Goal: Contribute content: Add original content to the website for others to see

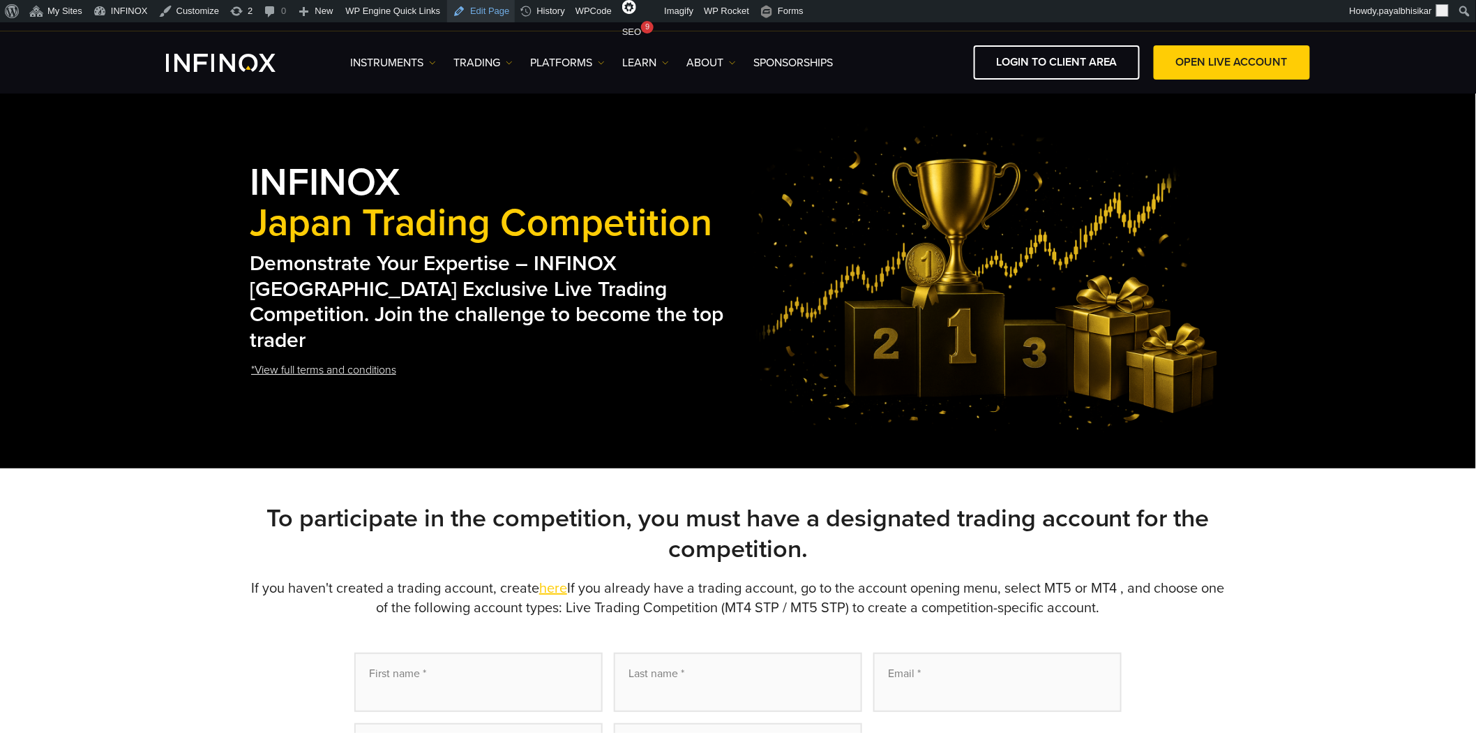
click at [473, 8] on link "Edit Page" at bounding box center [481, 11] width 68 height 22
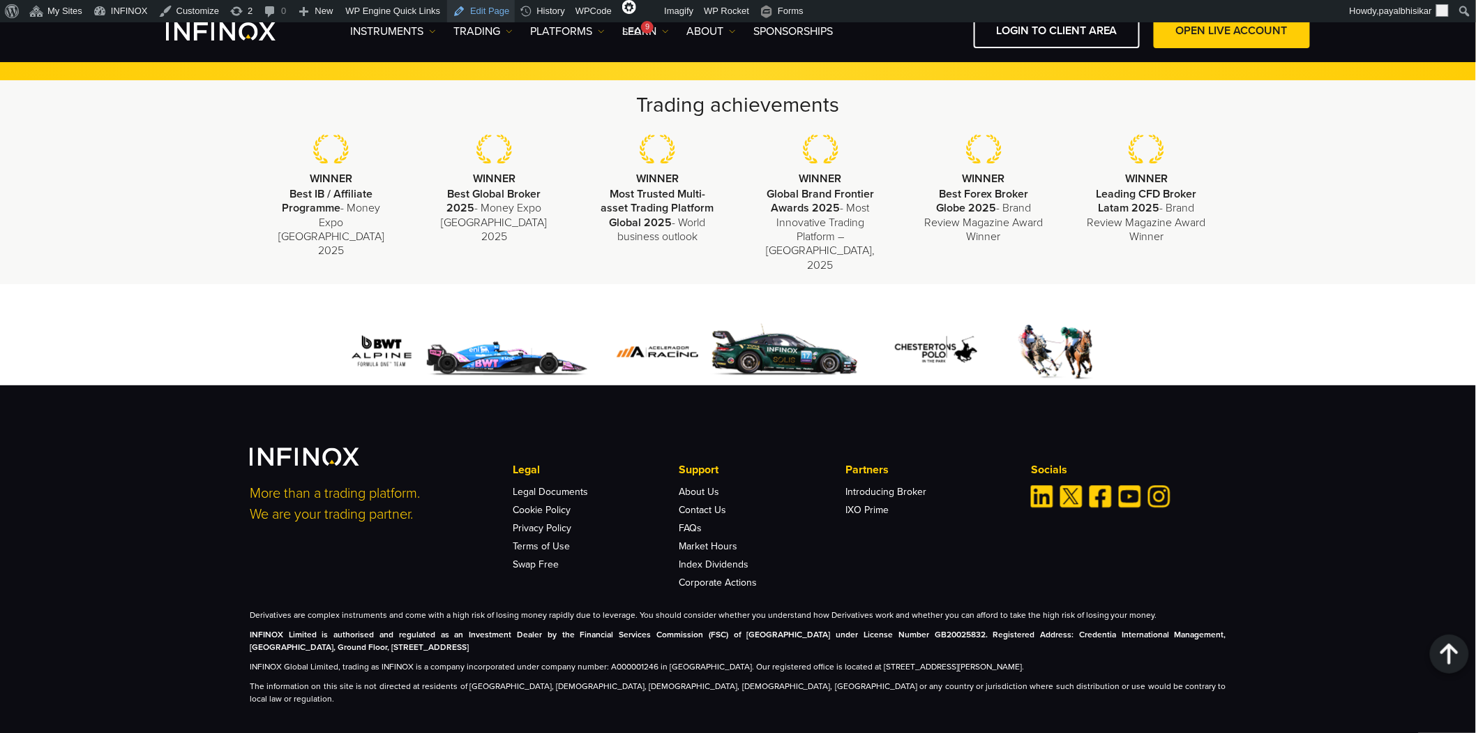
scroll to position [1089, 0]
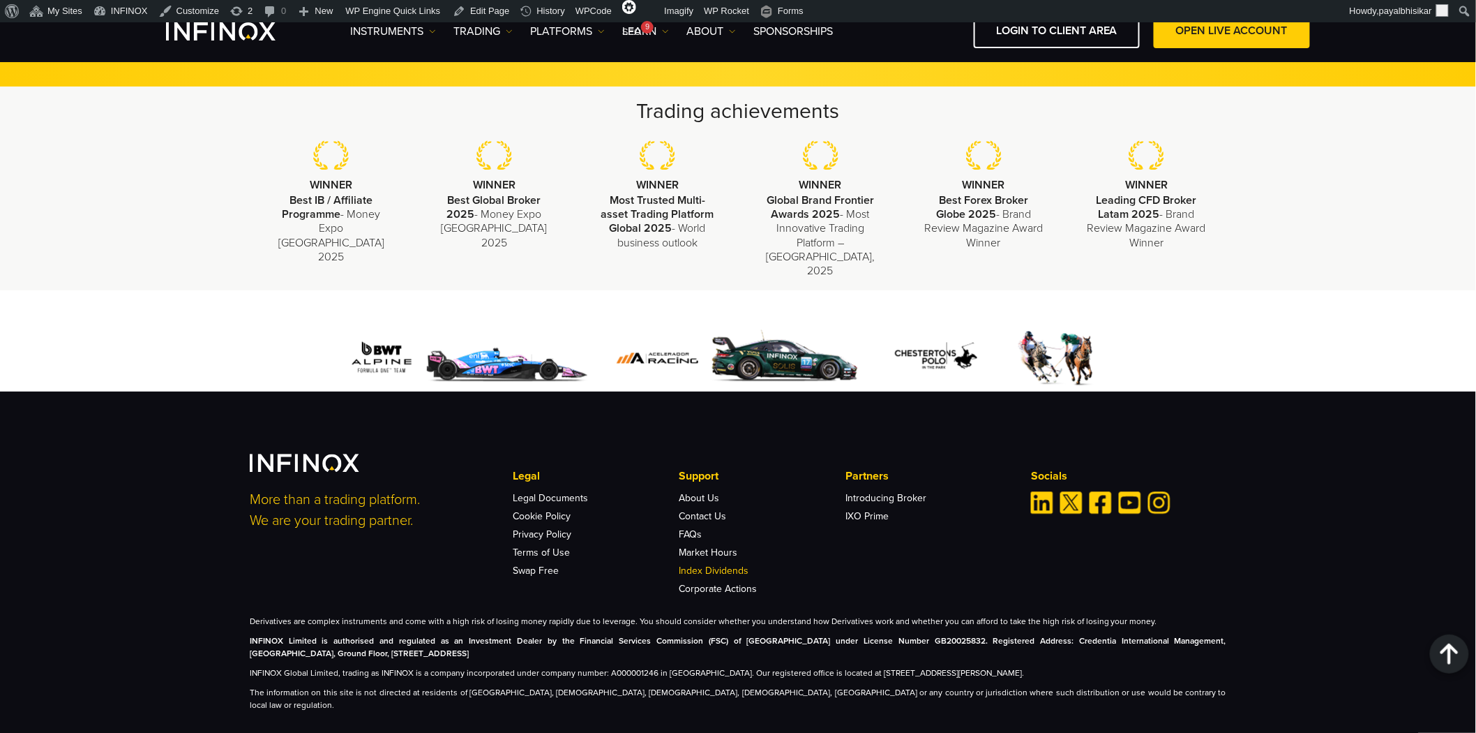
click at [723, 565] on link "Index Dividends" at bounding box center [715, 571] width 70 height 12
click at [149, 267] on div "Trading achievements WINNER Best IB / Affiliate Programme - Money Expo Mexico 2…" at bounding box center [738, 189] width 1476 height 204
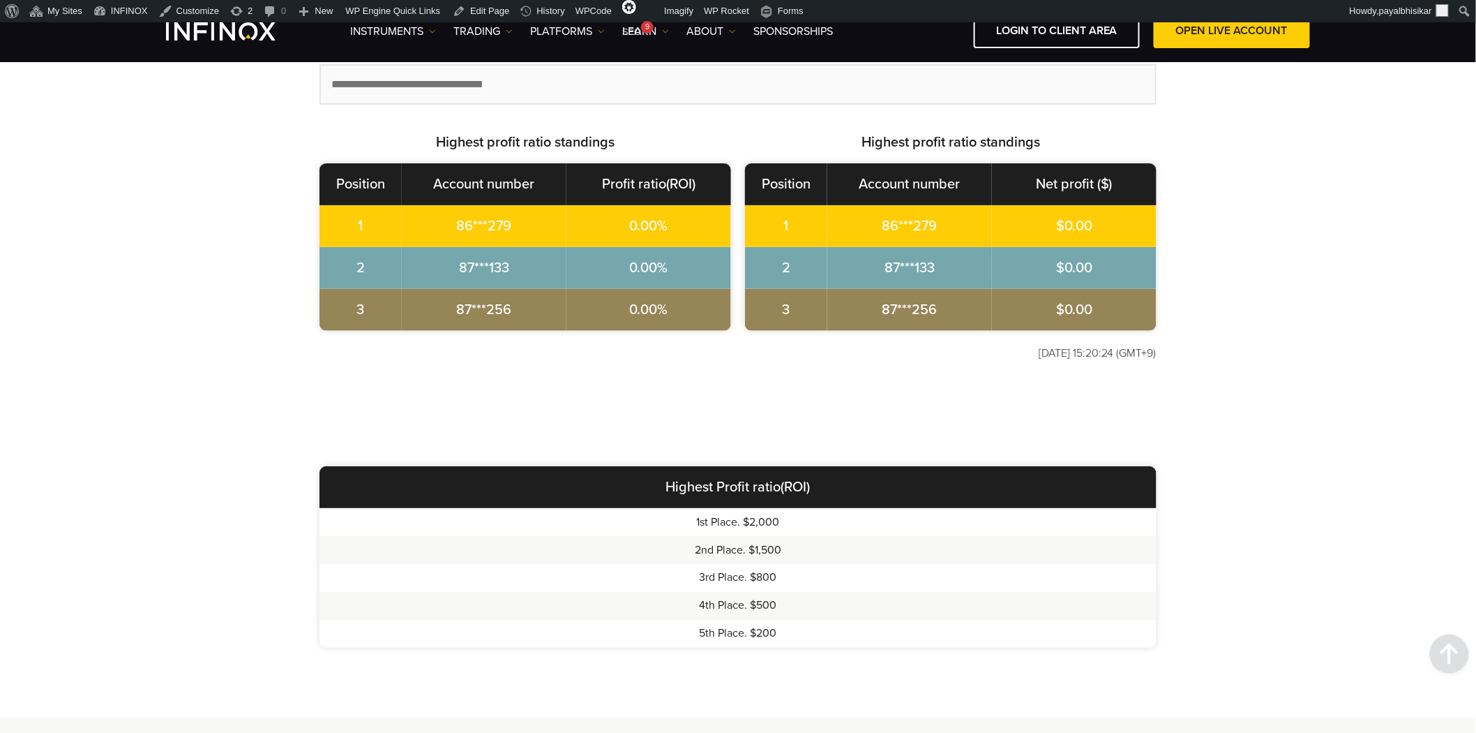
scroll to position [542, 0]
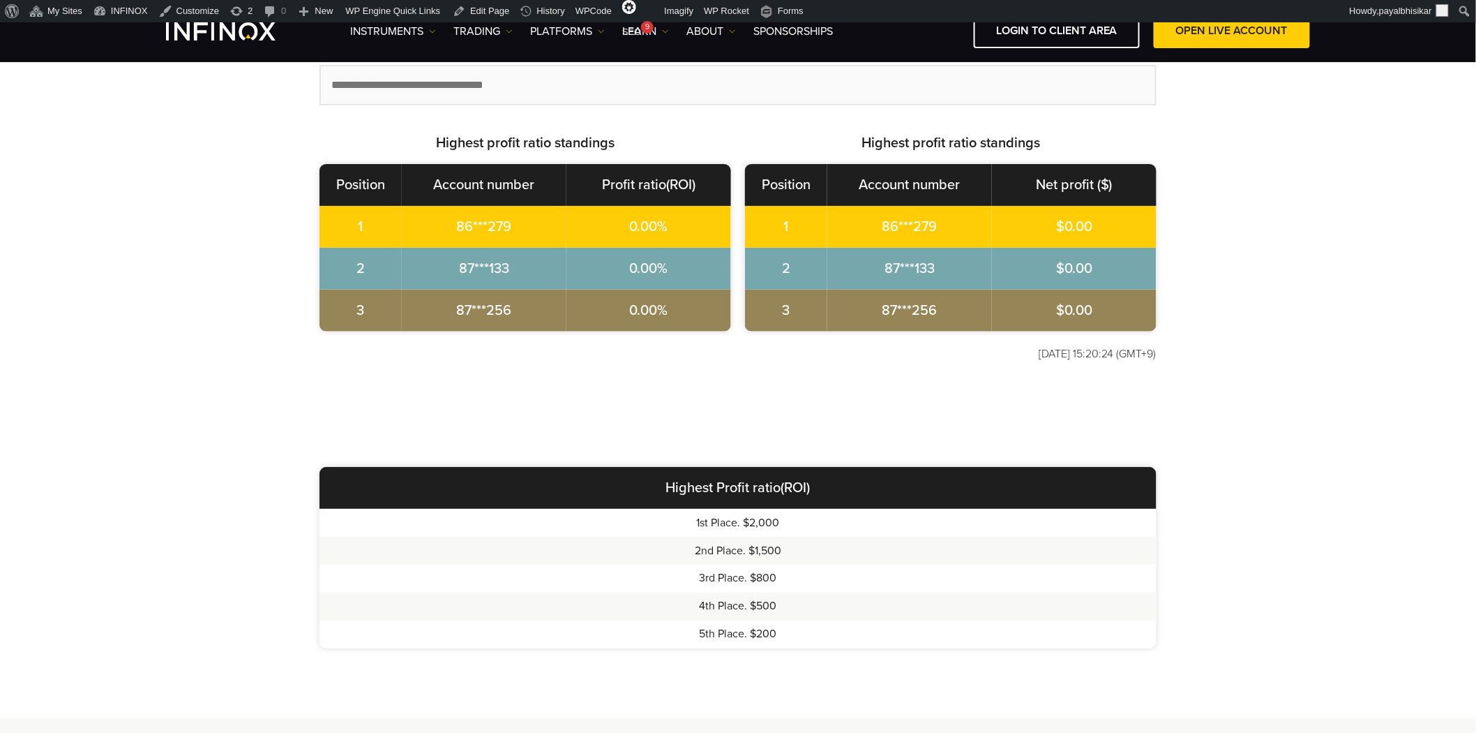
click at [826, 391] on div "Demonstrate Your Expertise – INFINOX Japan Exclusive Live Trading Competition. …" at bounding box center [738, 151] width 1005 height 493
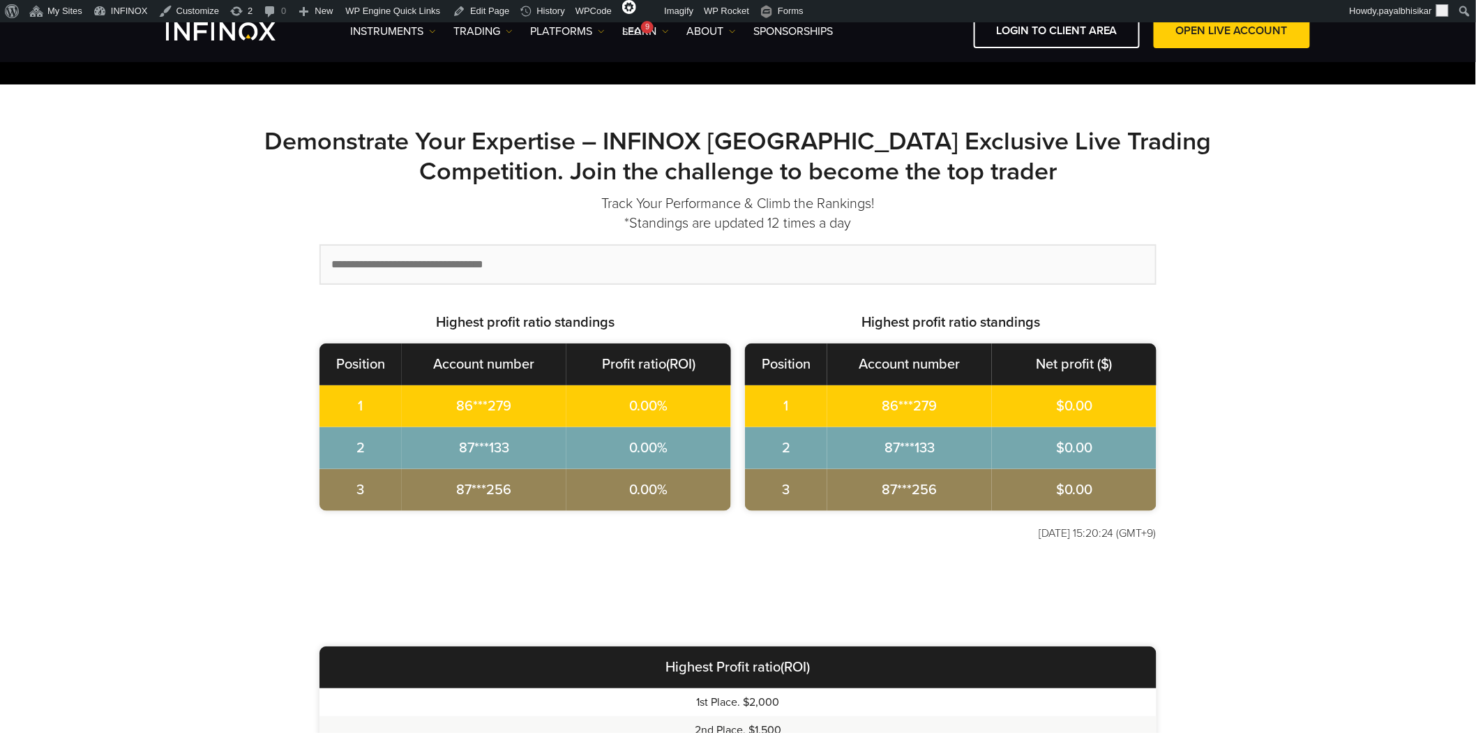
scroll to position [232, 0]
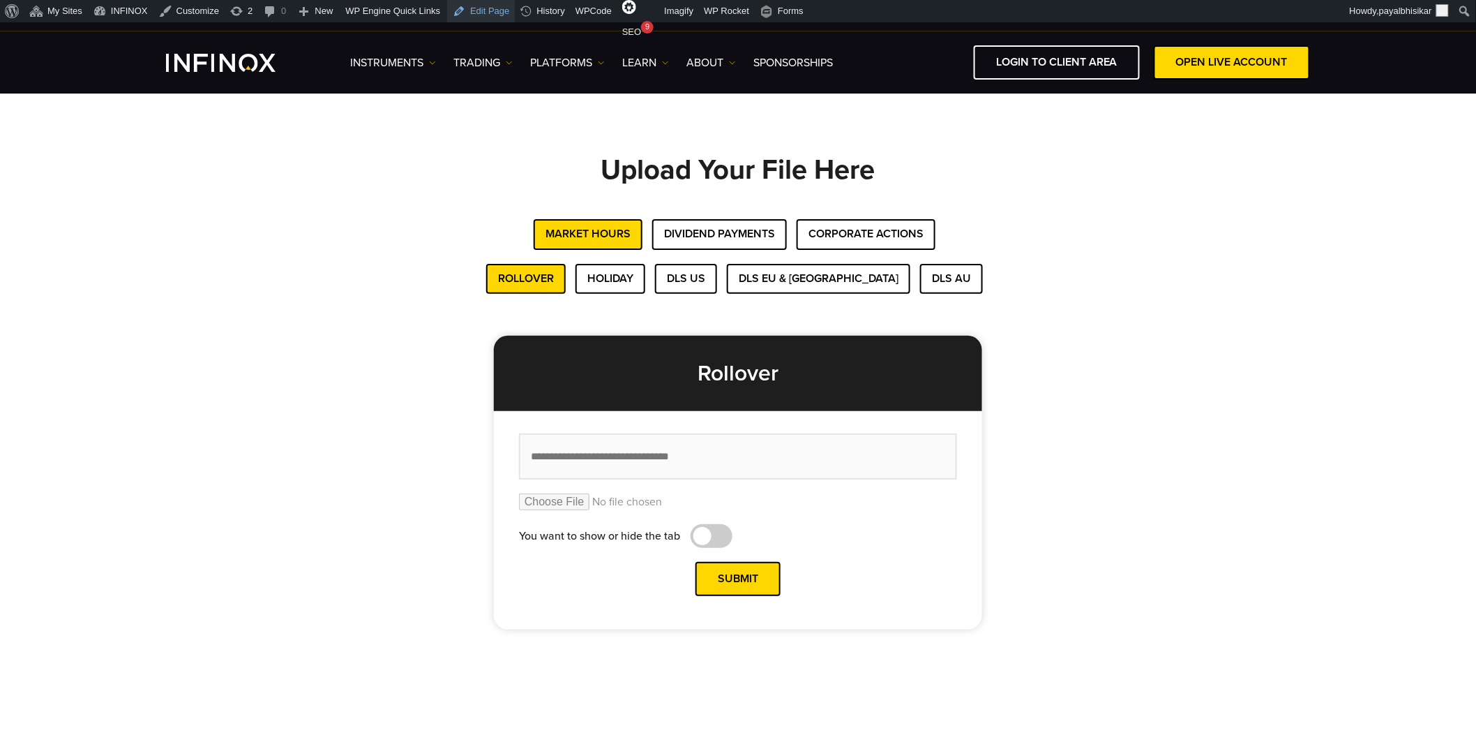
click at [484, 10] on link "Edit Page" at bounding box center [481, 11] width 68 height 22
click at [743, 235] on button "Dividend Payments" at bounding box center [719, 234] width 135 height 30
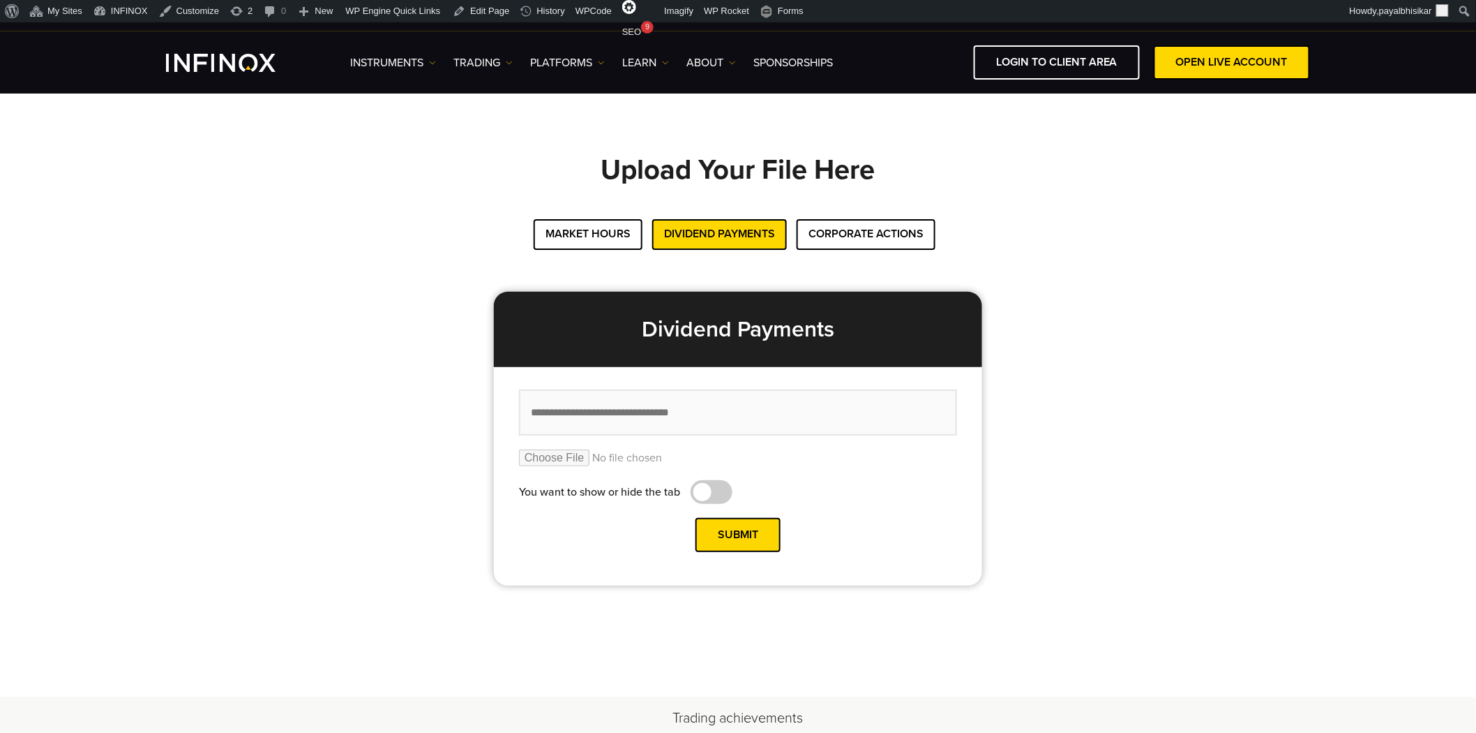
click at [560, 456] on input "file" at bounding box center [738, 457] width 438 height 17
click at [579, 458] on input "file" at bounding box center [738, 457] width 438 height 17
type input "**********"
click at [573, 407] on input "text" at bounding box center [738, 412] width 438 height 47
paste input "**********"
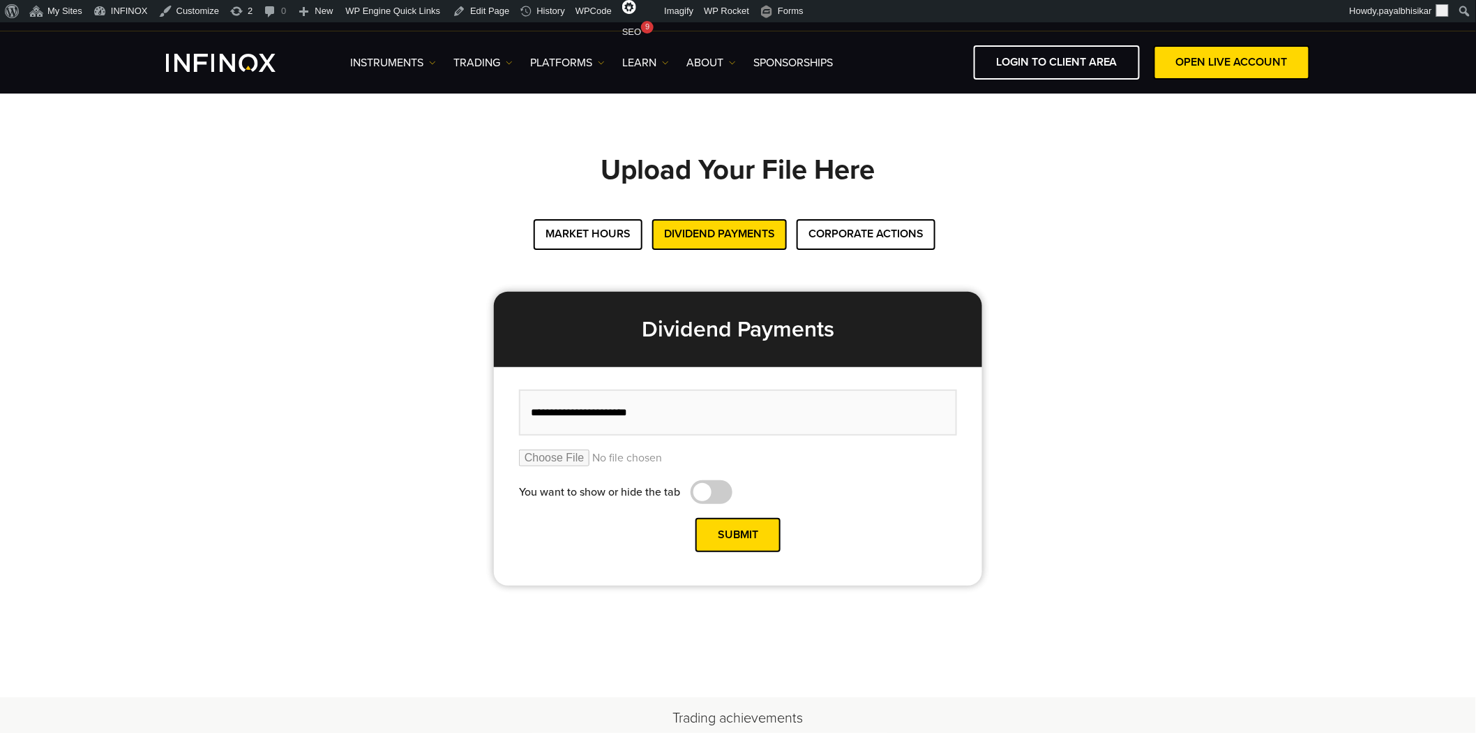
click at [586, 410] on input "**********" at bounding box center [738, 412] width 438 height 47
click at [663, 410] on input "**********" at bounding box center [738, 412] width 438 height 47
type input "**********"
click at [740, 532] on button "Submit" at bounding box center [738, 535] width 85 height 34
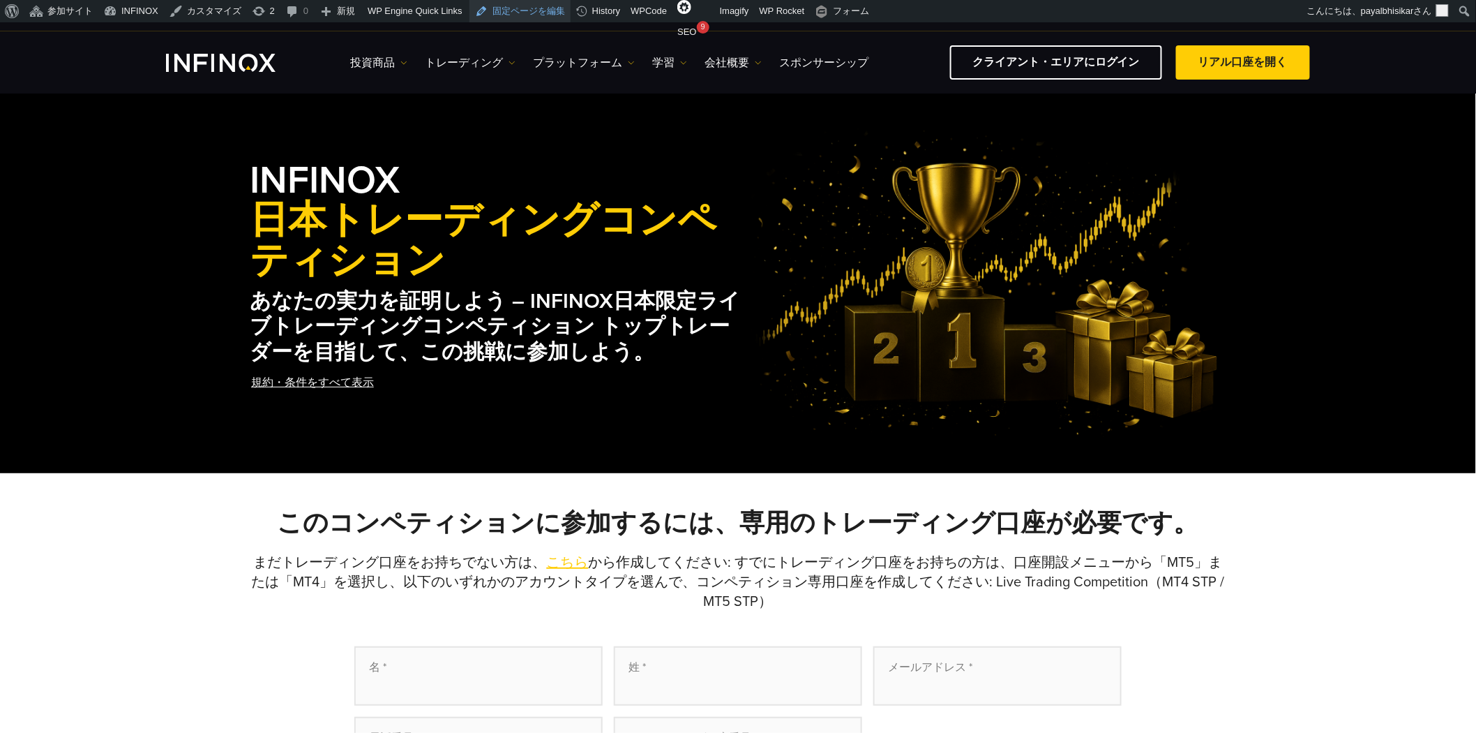
click at [513, 10] on link "固定ページを編集" at bounding box center [520, 11] width 101 height 22
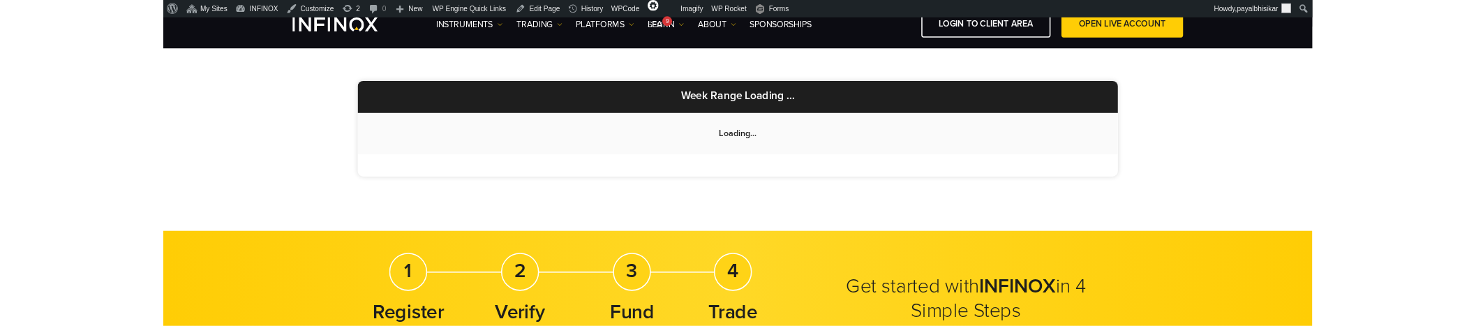
scroll to position [310, 0]
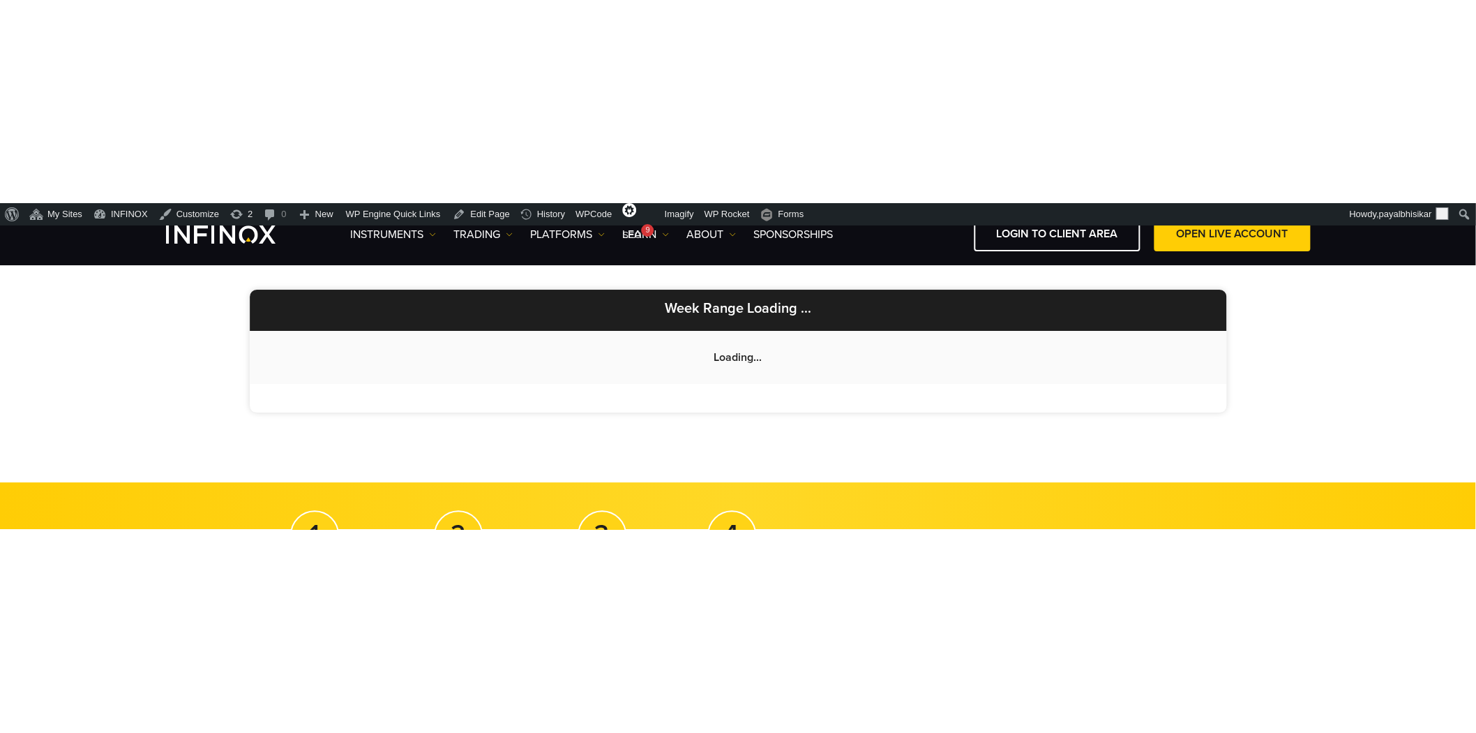
scroll to position [310, 0]
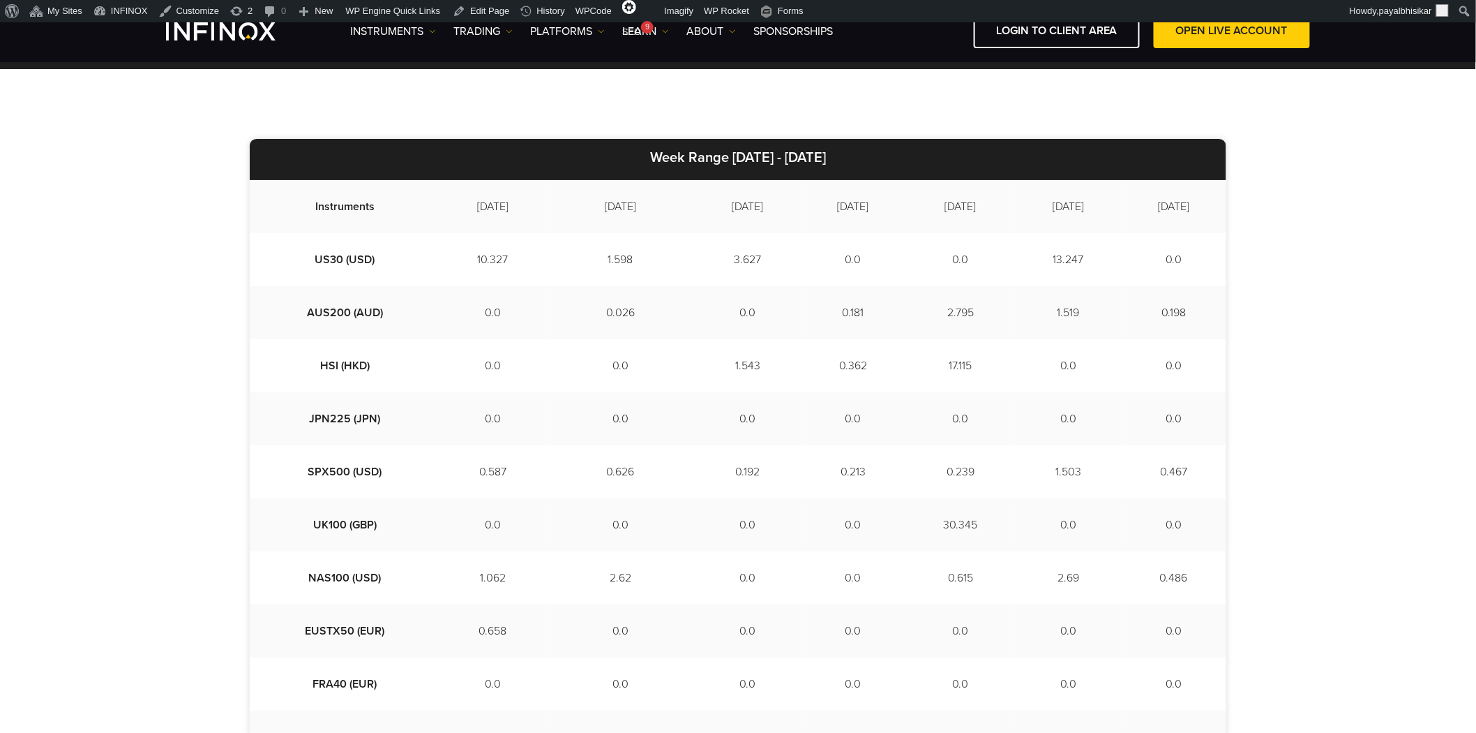
drag, startPoint x: 700, startPoint y: 159, endPoint x: 863, endPoint y: 153, distance: 163.3
click at [863, 153] on p "Week Range 2025/08/08 - 2025/08/18" at bounding box center [738, 159] width 977 height 41
copy strong "2025/08/08 - 2025/08/18"
click at [1362, 325] on div "Week Range 2025/08/08 - 2025/08/18 Instruments 2025-08-08 2025-08-11 2025-08-12…" at bounding box center [738, 571] width 1476 height 1005
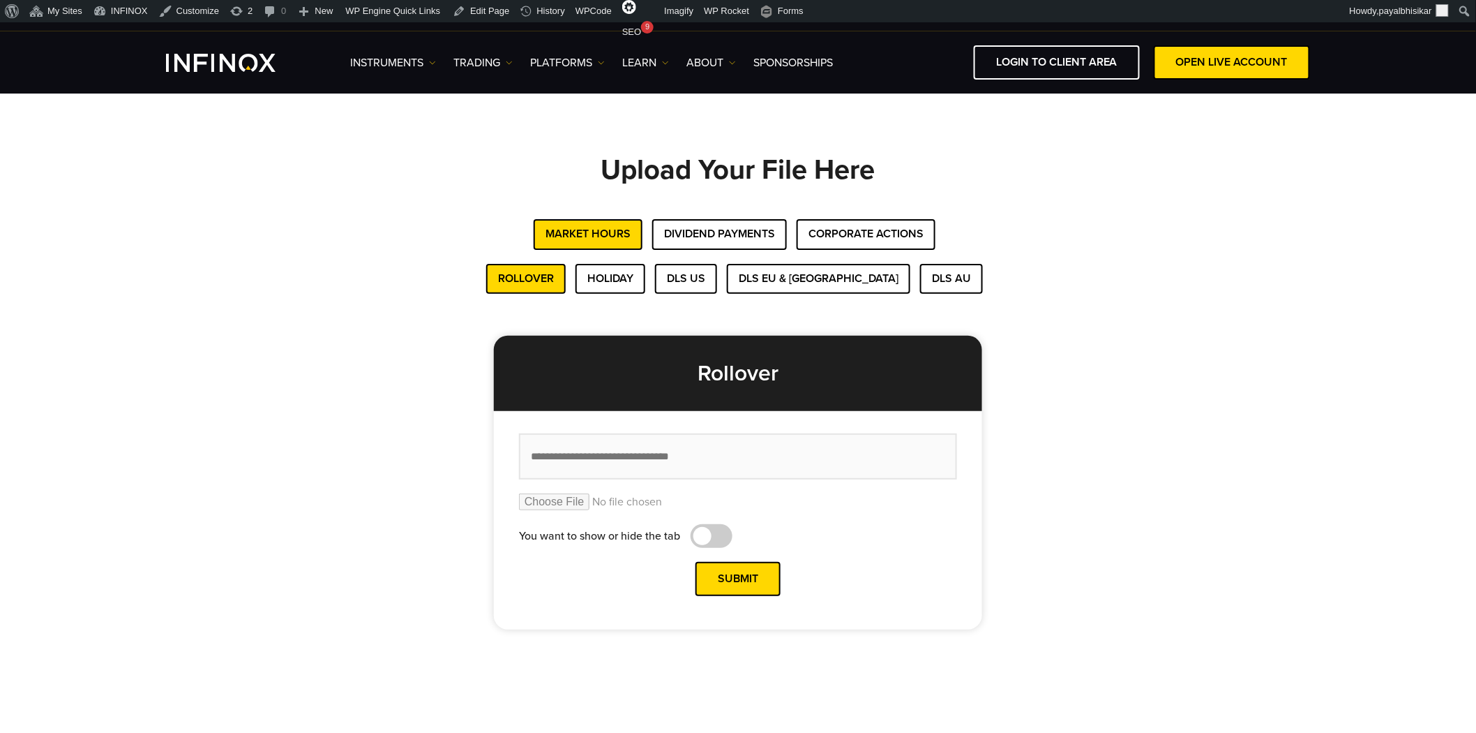
click at [245, 156] on div "Upload Your File Here Market Hours Dividend Payments Corporate Actions Rollover…" at bounding box center [738, 392] width 1005 height 474
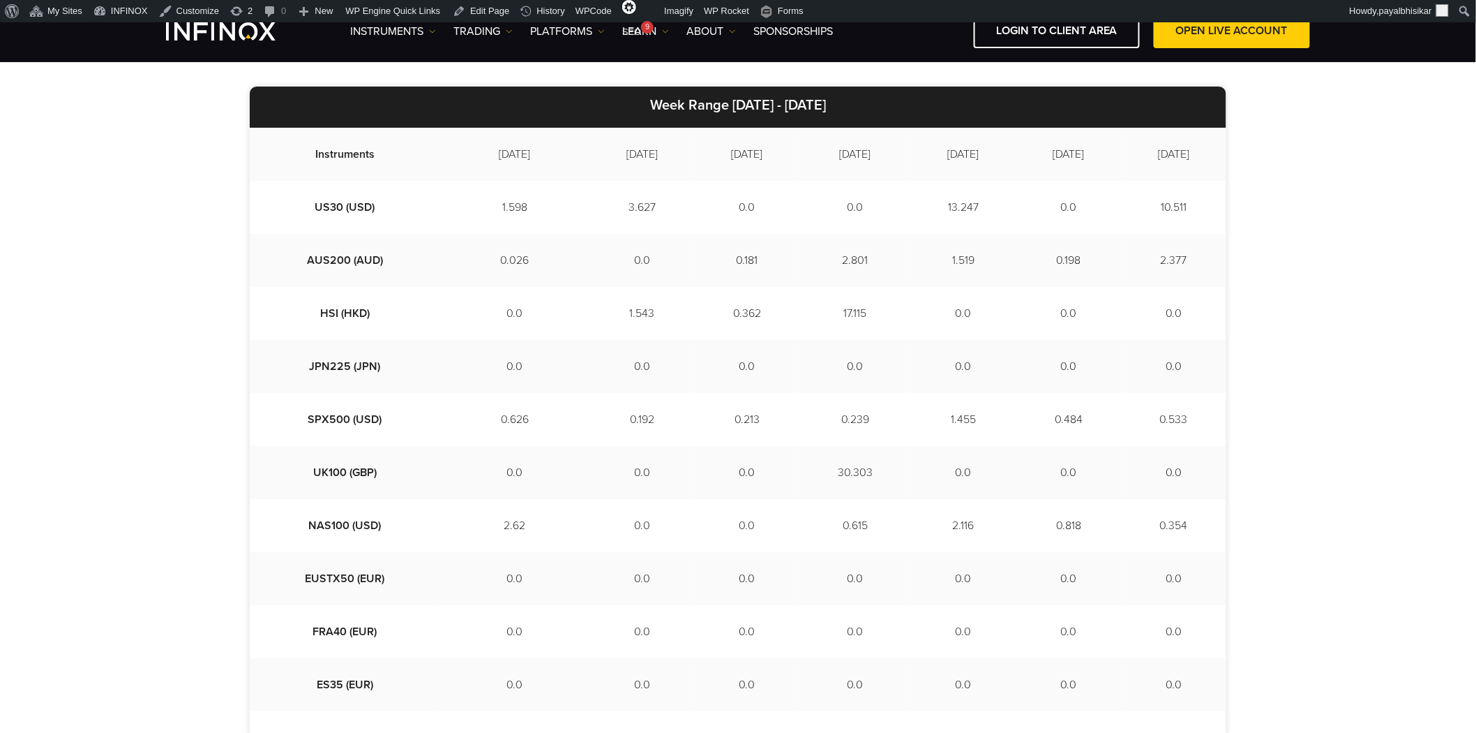
scroll to position [310, 0]
